Goal: Entertainment & Leisure: Consume media (video, audio)

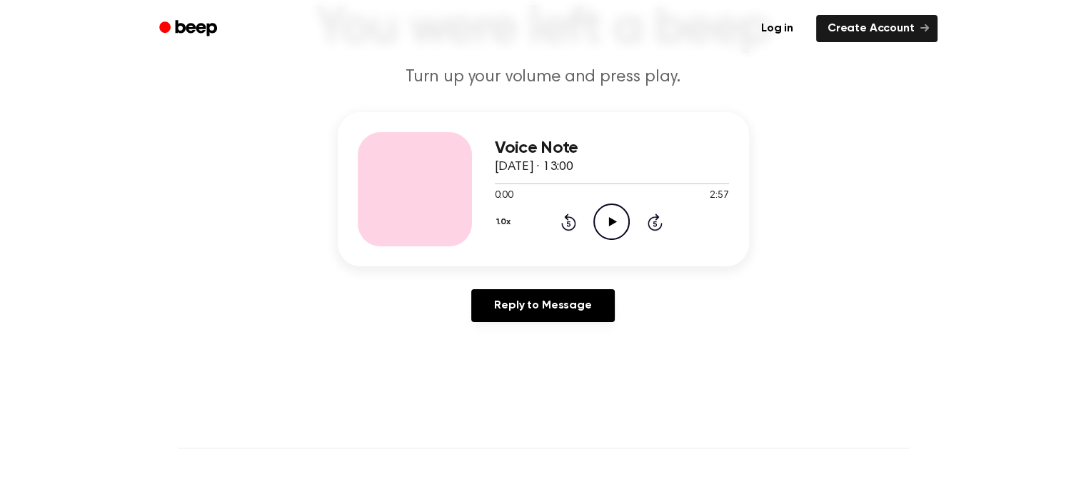
scroll to position [143, 0]
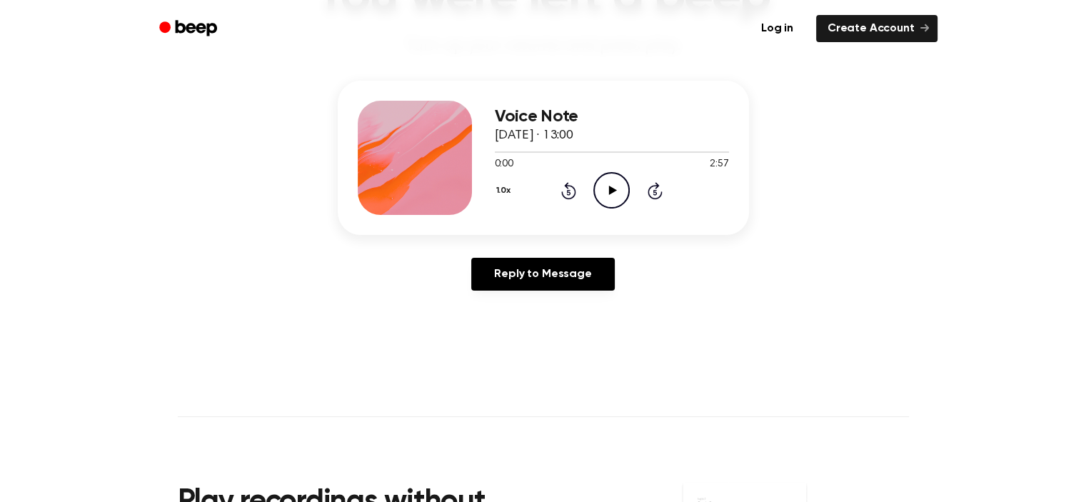
click at [618, 190] on icon "Play Audio" at bounding box center [611, 190] width 36 height 36
click at [568, 188] on icon "Rewind 5 seconds" at bounding box center [569, 190] width 16 height 19
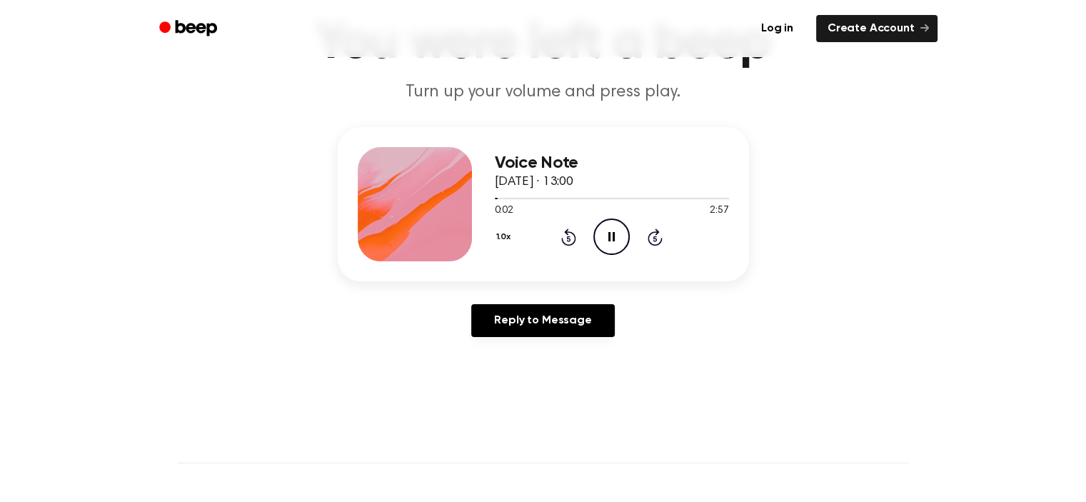
scroll to position [71, 0]
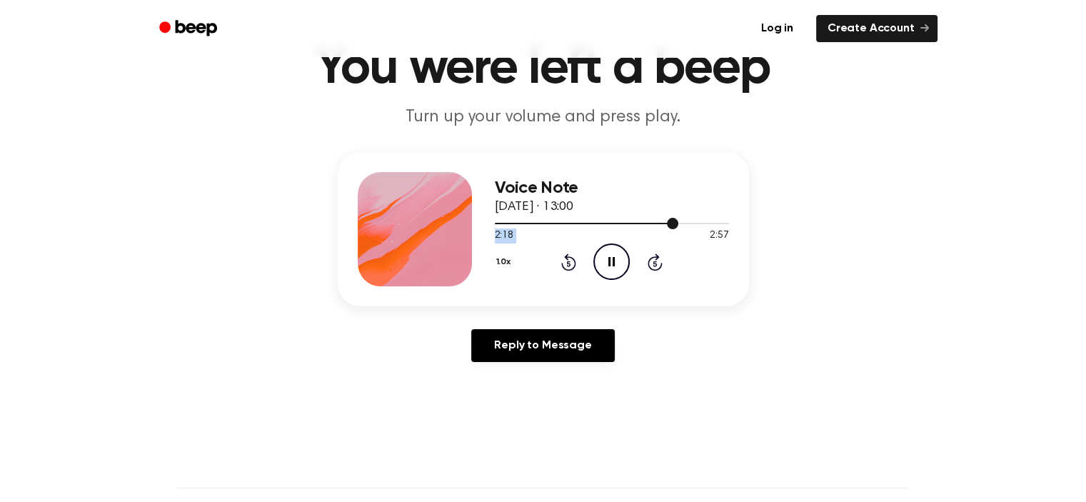
drag, startPoint x: 674, startPoint y: 224, endPoint x: 634, endPoint y: 229, distance: 40.3
click at [634, 229] on div "2:18 2:57 Your browser does not support the [object Object] element." at bounding box center [612, 230] width 234 height 26
click at [498, 222] on div at bounding box center [612, 222] width 234 height 11
click at [611, 256] on icon "Pause Audio" at bounding box center [611, 262] width 36 height 36
click at [703, 411] on main "You were left a beep Turn up your volume and press play. Voice Note [DATE] · 13…" at bounding box center [543, 369] width 1086 height 881
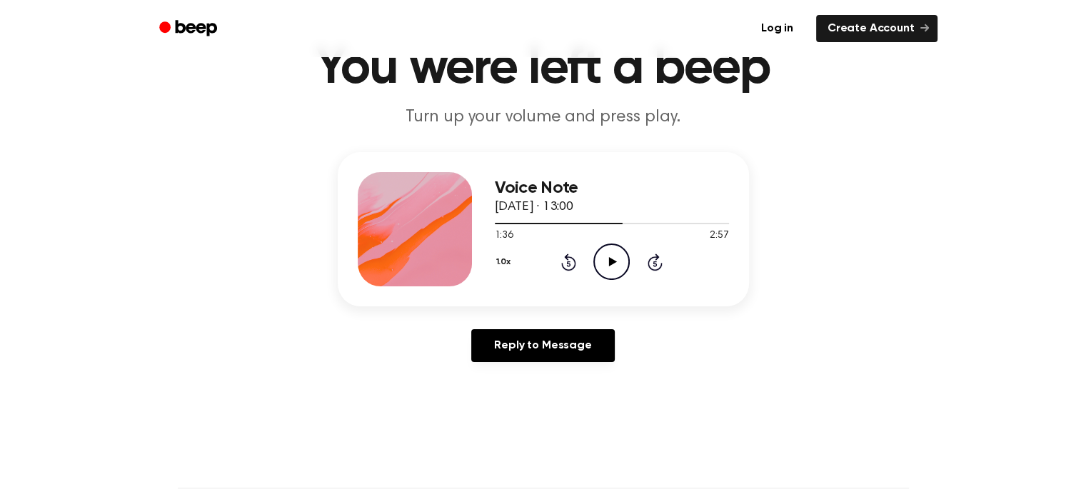
click at [617, 248] on icon "Play Audio" at bounding box center [611, 262] width 36 height 36
click at [622, 256] on icon "Pause Audio" at bounding box center [611, 262] width 36 height 36
drag, startPoint x: 626, startPoint y: 222, endPoint x: 616, endPoint y: 224, distance: 10.2
click at [617, 225] on div at bounding box center [612, 222] width 234 height 11
click at [603, 261] on icon "Play Audio" at bounding box center [611, 262] width 36 height 36
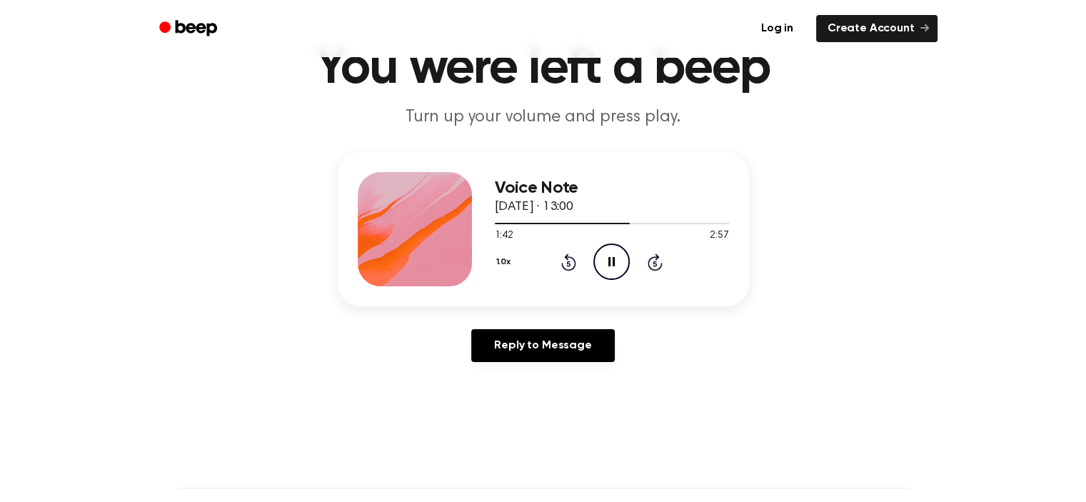
click at [630, 274] on div "1.0x Rewind 5 seconds Pause Audio Skip 5 seconds" at bounding box center [612, 262] width 234 height 36
click at [618, 265] on icon "Pause Audio" at bounding box center [611, 262] width 36 height 36
click at [613, 256] on icon "Play Audio" at bounding box center [611, 262] width 36 height 36
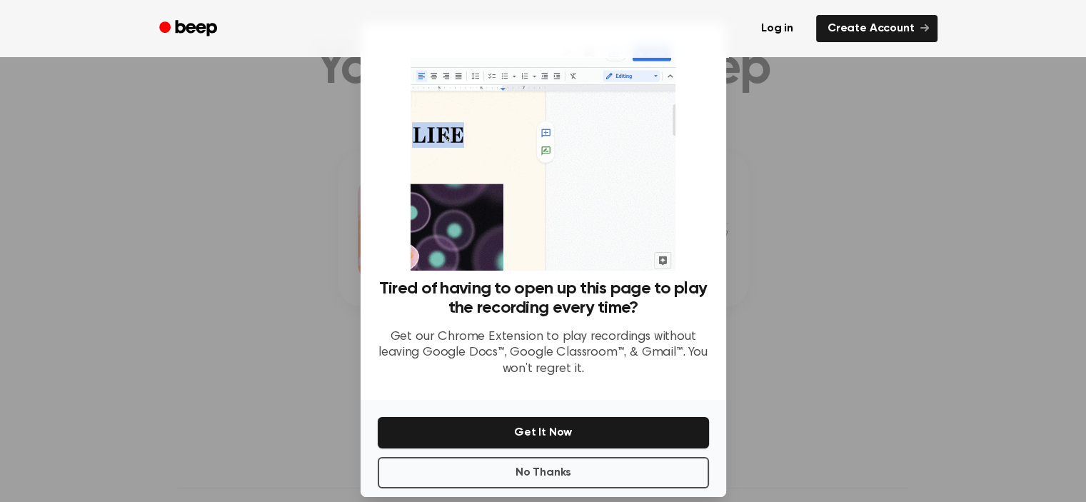
click at [883, 328] on div at bounding box center [543, 251] width 1086 height 502
click at [633, 471] on button "No Thanks" at bounding box center [543, 472] width 331 height 31
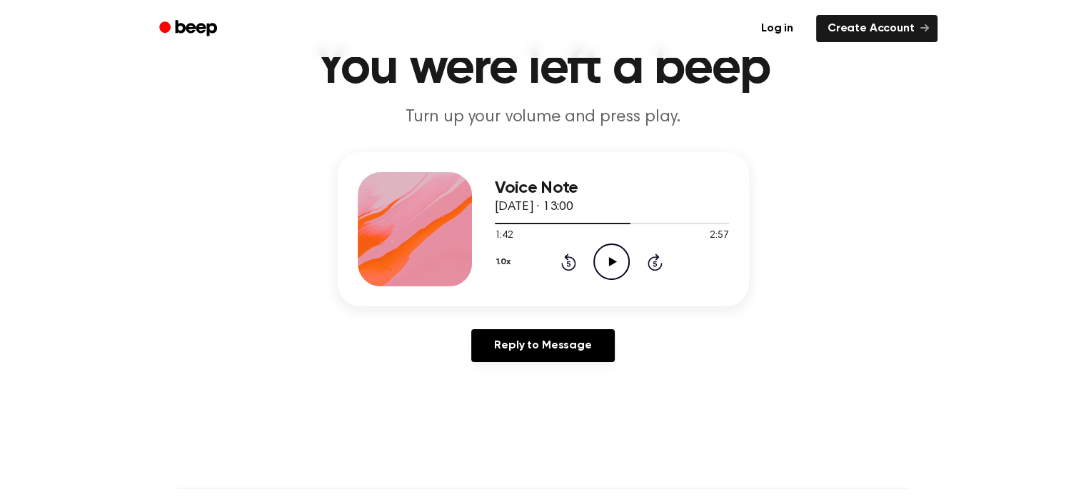
click at [616, 262] on icon "Play Audio" at bounding box center [611, 262] width 36 height 36
click at [620, 262] on icon "Pause Audio" at bounding box center [611, 262] width 36 height 36
click at [626, 220] on div at bounding box center [612, 222] width 234 height 11
click at [623, 256] on icon "Play Audio" at bounding box center [611, 262] width 36 height 36
click at [620, 258] on icon "Pause Audio" at bounding box center [611, 262] width 36 height 36
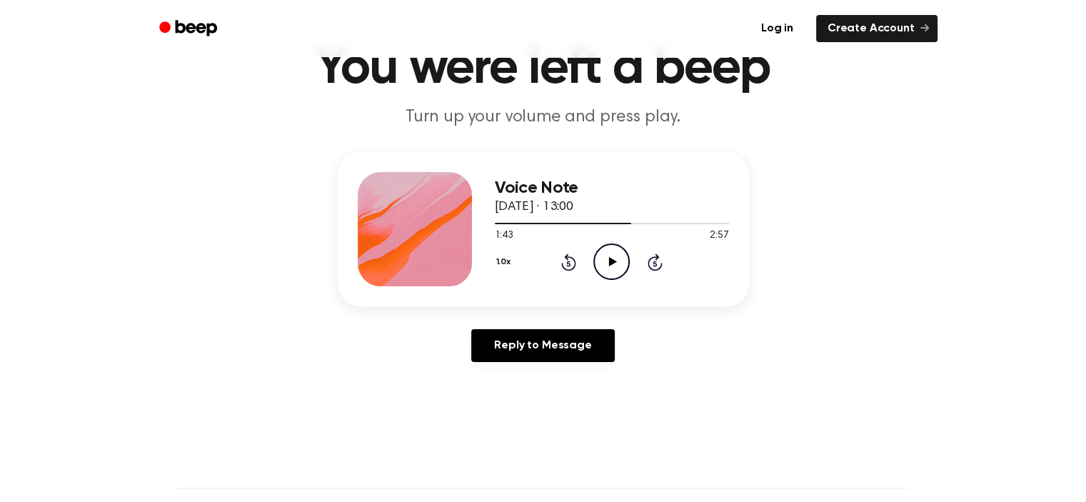
click at [620, 258] on icon "Play Audio" at bounding box center [611, 262] width 36 height 36
click at [620, 258] on icon "Pause Audio" at bounding box center [611, 262] width 36 height 36
click at [620, 257] on icon "Play Audio" at bounding box center [611, 262] width 36 height 36
click at [620, 257] on icon "Pause Audio" at bounding box center [611, 262] width 36 height 36
click at [617, 269] on icon "Play Audio" at bounding box center [611, 262] width 36 height 36
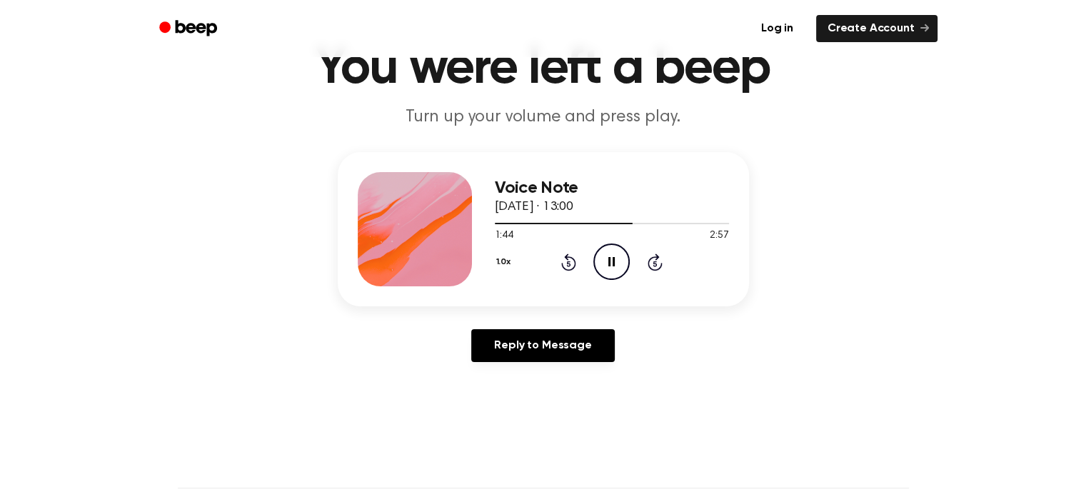
click at [617, 269] on icon "Pause Audio" at bounding box center [611, 262] width 36 height 36
click at [619, 261] on icon "Play Audio" at bounding box center [611, 262] width 36 height 36
click at [619, 261] on icon "Pause Audio" at bounding box center [611, 262] width 36 height 36
click at [619, 261] on icon "Play Audio" at bounding box center [611, 262] width 36 height 36
click at [619, 261] on icon "Pause Audio" at bounding box center [611, 262] width 36 height 36
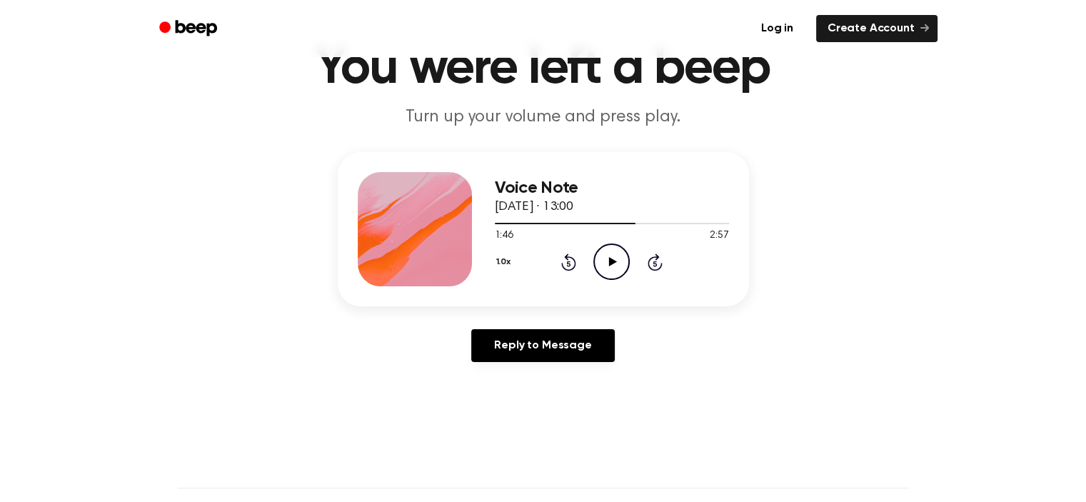
click at [619, 269] on icon "Play Audio" at bounding box center [611, 262] width 36 height 36
click at [623, 254] on icon "Pause Audio" at bounding box center [611, 262] width 36 height 36
click at [623, 248] on icon "Play Audio" at bounding box center [611, 262] width 36 height 36
click at [623, 251] on icon "Pause Audio" at bounding box center [611, 262] width 36 height 36
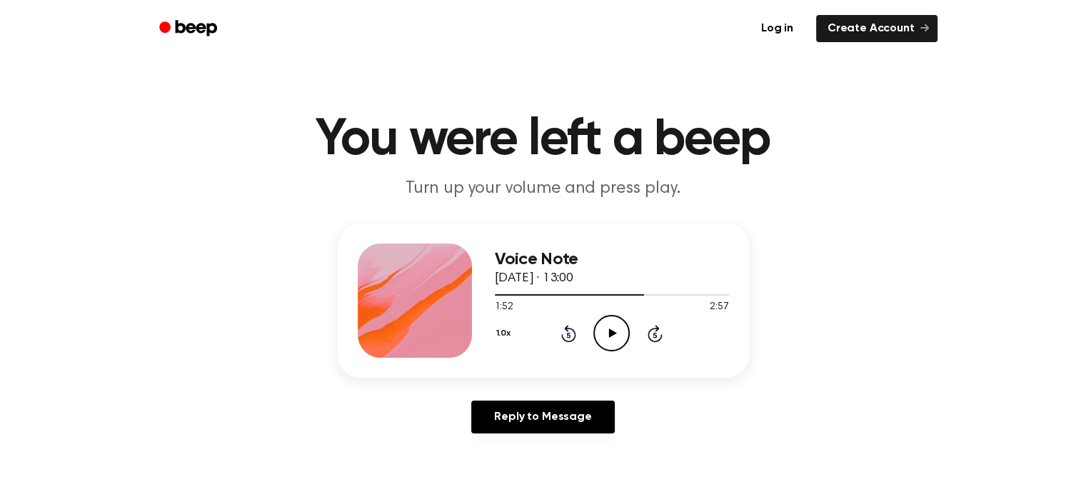
scroll to position [0, 0]
click at [610, 326] on icon "Play Audio" at bounding box center [611, 333] width 36 height 36
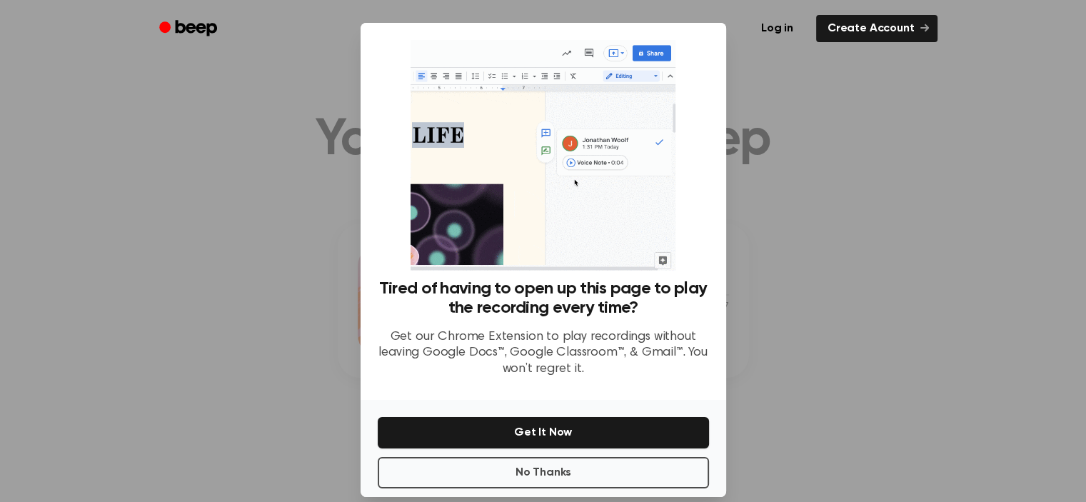
click at [848, 336] on div at bounding box center [543, 251] width 1086 height 502
click at [606, 479] on button "No Thanks" at bounding box center [543, 472] width 331 height 31
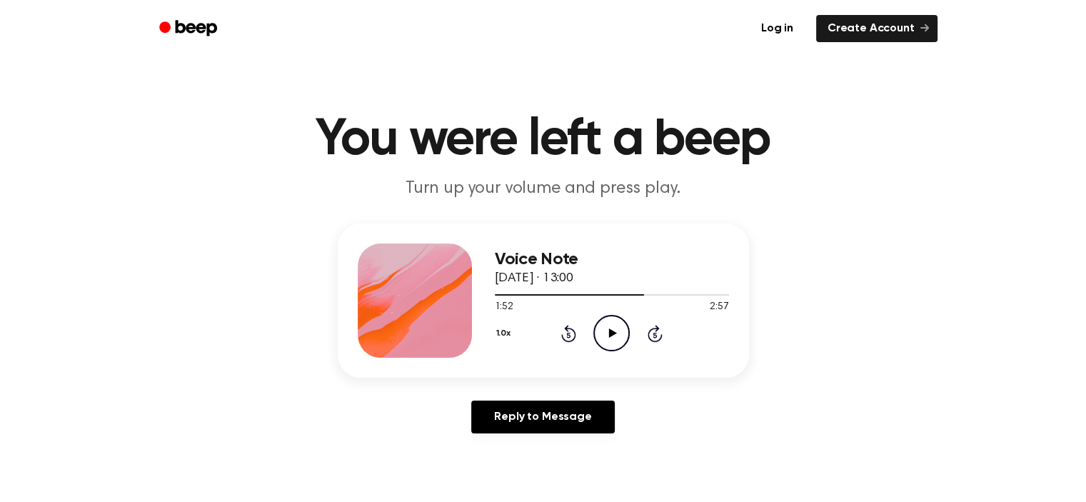
click at [615, 331] on icon "Play Audio" at bounding box center [611, 333] width 36 height 36
click at [615, 333] on icon "Pause Audio" at bounding box center [611, 333] width 36 height 36
click at [632, 294] on div at bounding box center [570, 294] width 151 height 1
click at [601, 340] on icon "Play Audio" at bounding box center [611, 333] width 36 height 36
click at [631, 291] on div at bounding box center [612, 294] width 234 height 11
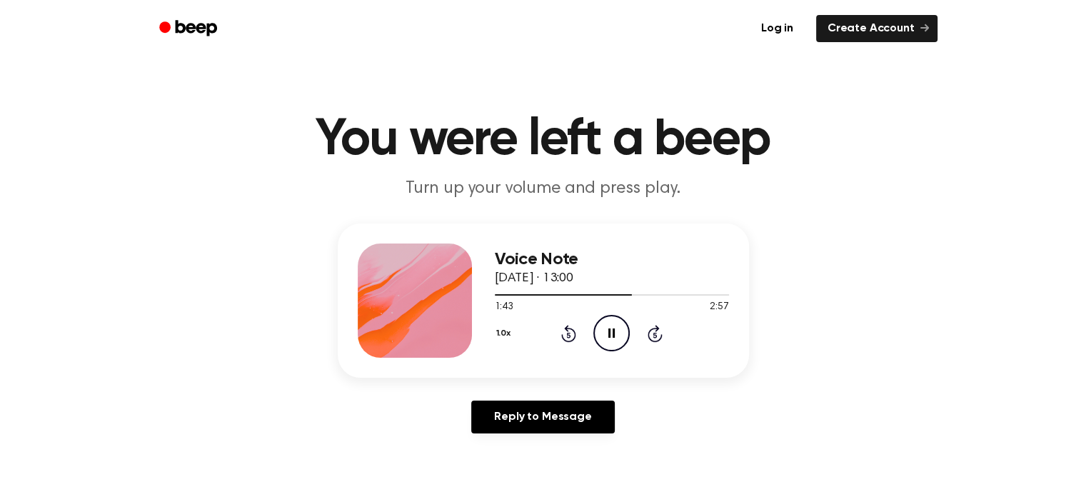
click at [612, 330] on icon "Pause Audio" at bounding box center [611, 333] width 36 height 36
click at [612, 330] on icon "Play Audio" at bounding box center [611, 333] width 36 height 36
click at [616, 330] on icon "Pause Audio" at bounding box center [611, 333] width 36 height 36
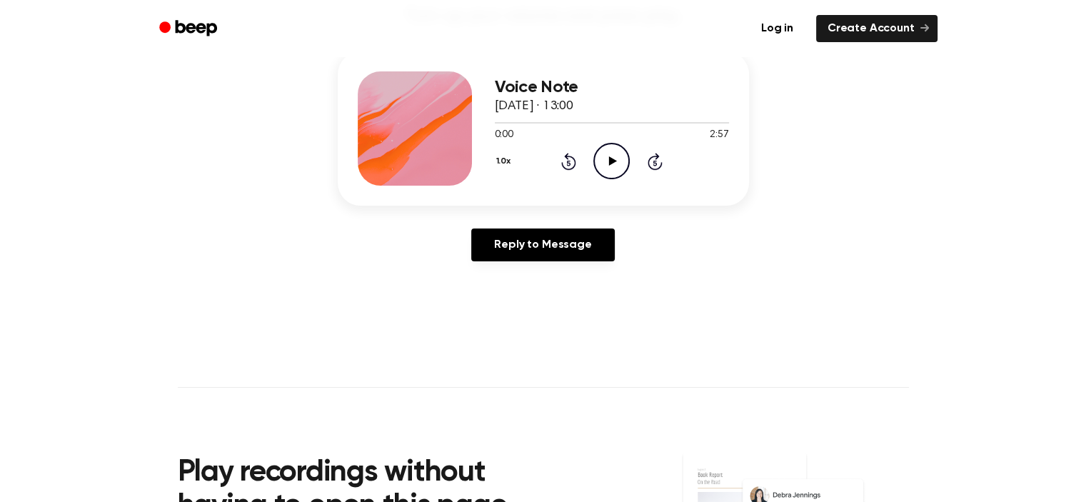
scroll to position [143, 0]
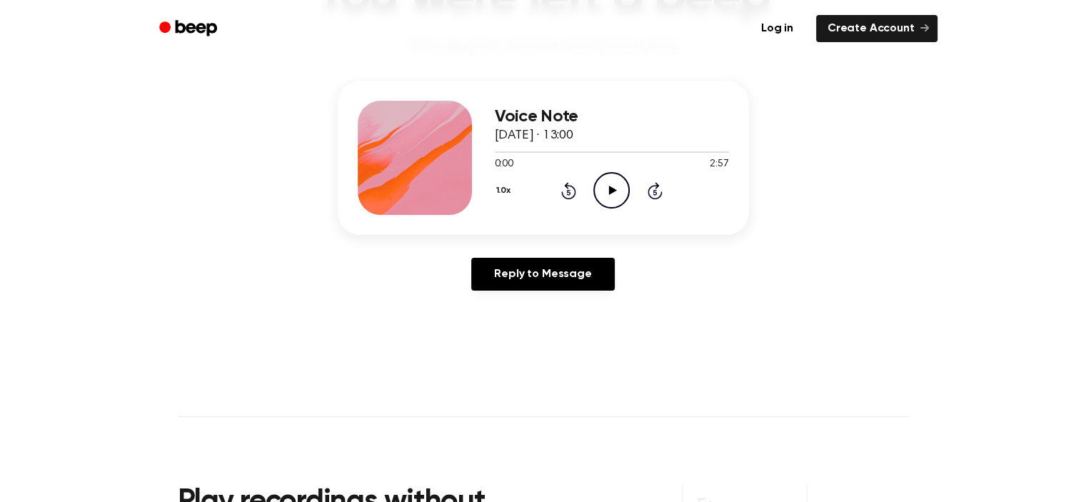
click at [611, 185] on icon "Play Audio" at bounding box center [611, 190] width 36 height 36
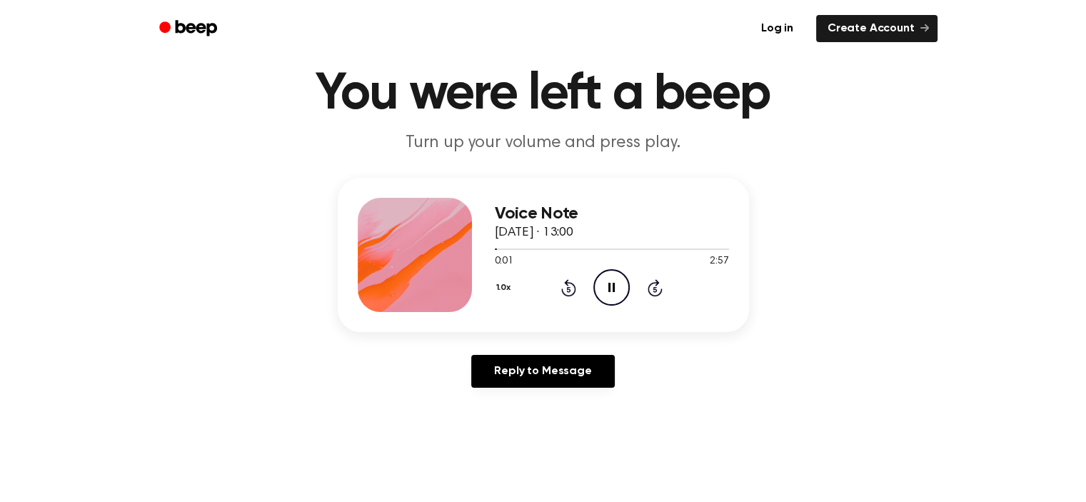
scroll to position [0, 0]
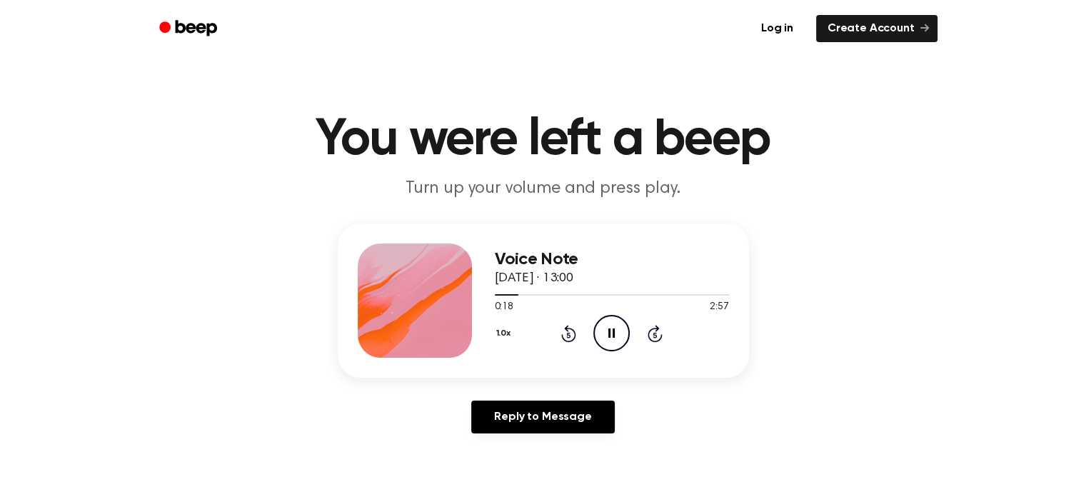
click at [990, 121] on header "You were left a beep Turn up your volume and press play." at bounding box center [543, 157] width 1052 height 86
click at [566, 327] on icon at bounding box center [568, 333] width 15 height 17
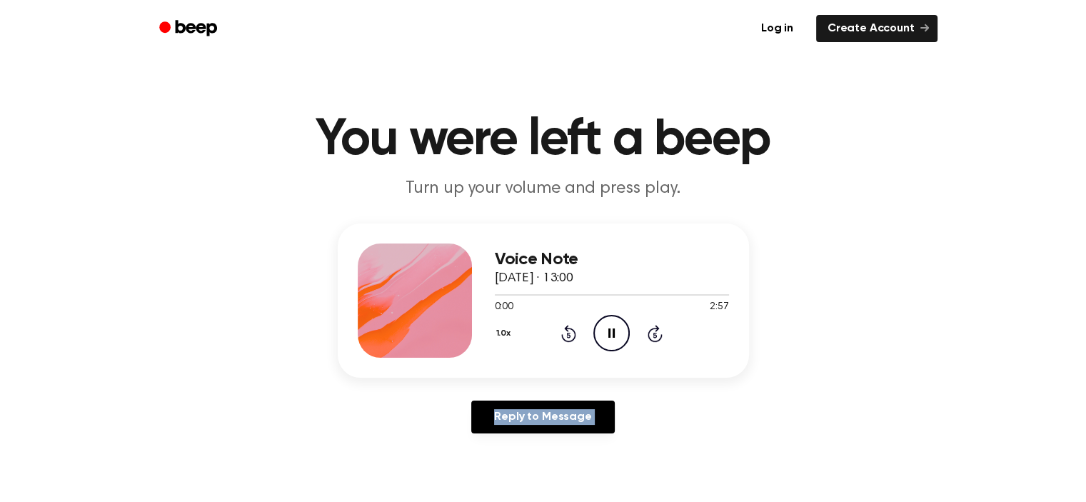
click at [566, 327] on icon at bounding box center [568, 333] width 15 height 17
